Goal: Information Seeking & Learning: Learn about a topic

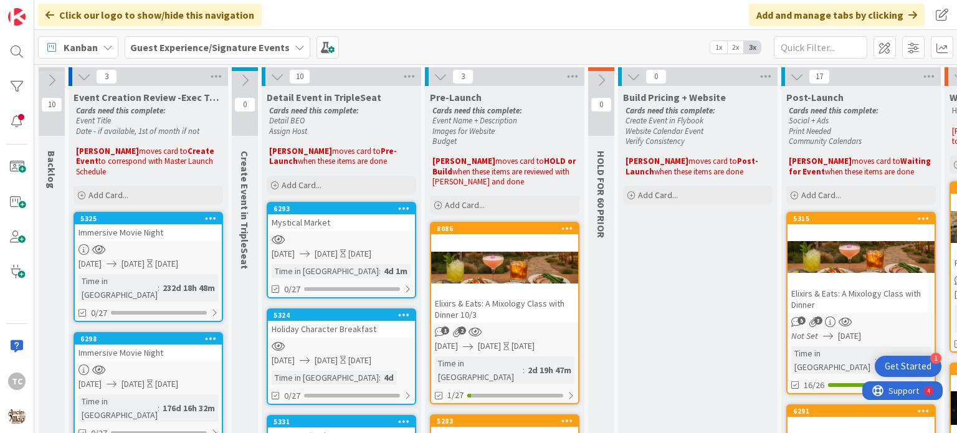
click at [476, 305] on div "Elixirs & Eats: A Mixology Class with Dinner 10/3" at bounding box center [504, 308] width 147 height 27
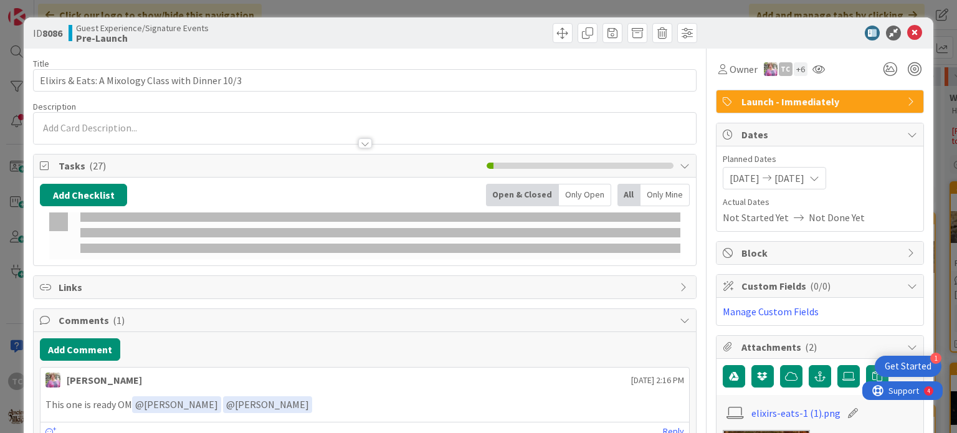
click at [88, 124] on p at bounding box center [364, 128] width 649 height 14
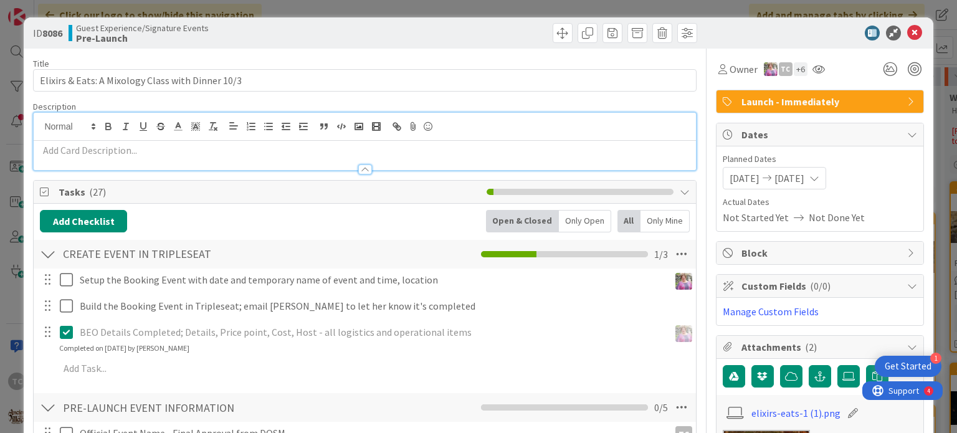
click at [52, 152] on p at bounding box center [364, 150] width 649 height 14
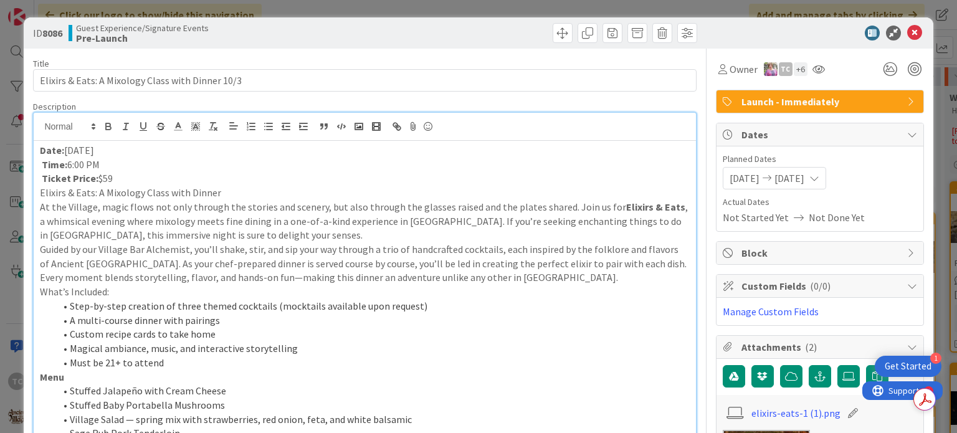
click at [462, 7] on div "ID 8086 Guest Experience/Signature Events Pre-Launch Title 49 / 128 Elixirs & E…" at bounding box center [478, 216] width 957 height 433
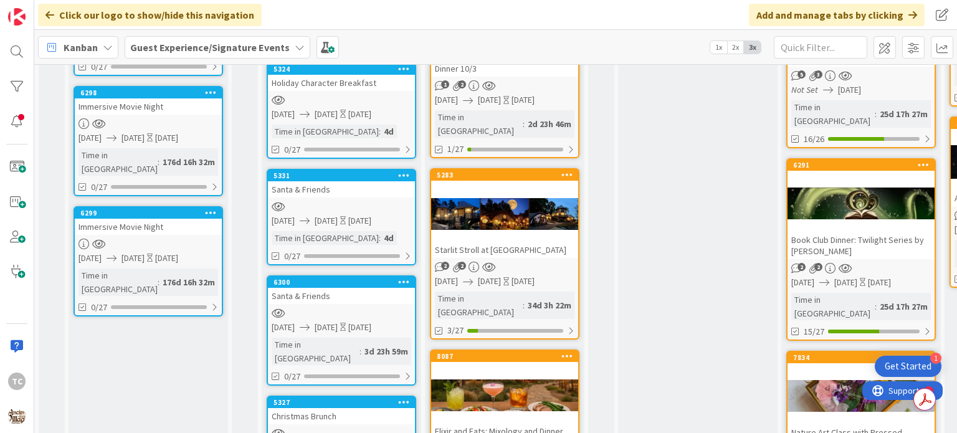
scroll to position [311, 0]
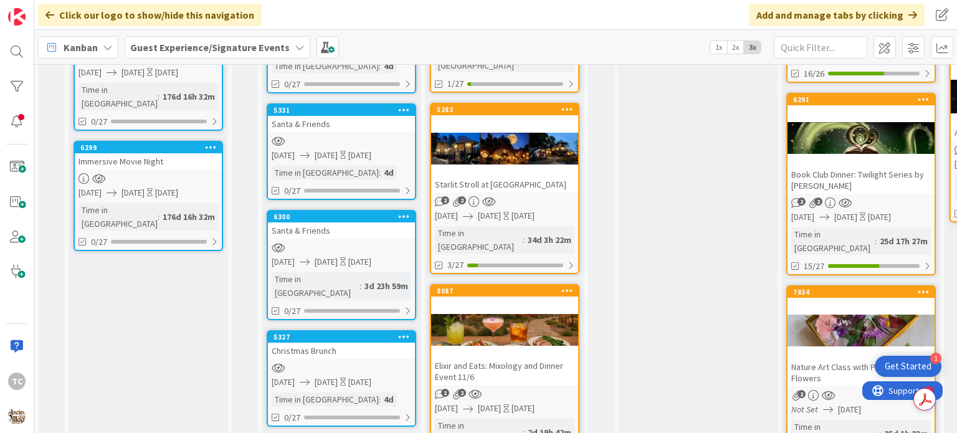
click at [511, 301] on div at bounding box center [504, 329] width 147 height 56
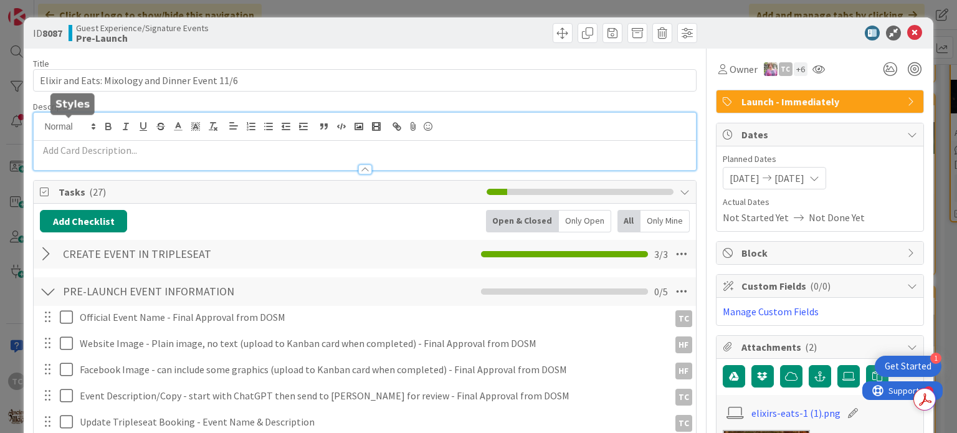
click at [82, 124] on div at bounding box center [365, 141] width 662 height 57
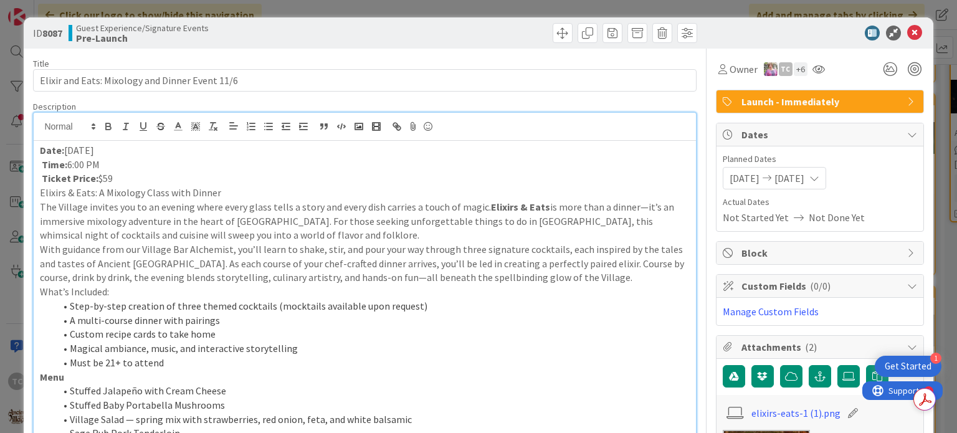
click at [401, 8] on div "ID 8087 Guest Experience/Signature Events Pre-Launch Title 47 / 128 Elixir and …" at bounding box center [478, 216] width 957 height 433
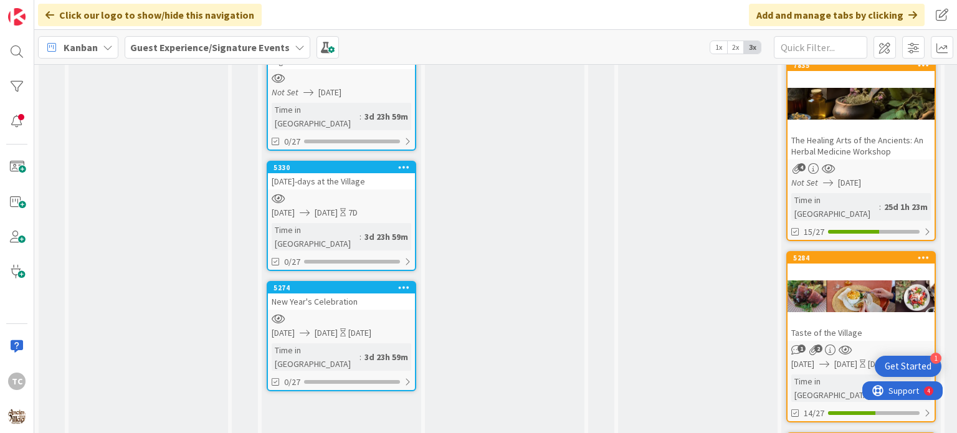
scroll to position [997, 0]
